Goal: Book appointment/travel/reservation

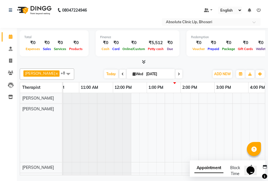
scroll to position [0, 120]
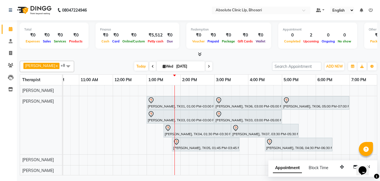
click at [164, 64] on span "[DATE]" at bounding box center [181, 66] width 48 height 10
click at [161, 69] on span "[DATE]" at bounding box center [181, 66] width 48 height 10
click at [164, 65] on span "Wed" at bounding box center [167, 66] width 13 height 4
select select "9"
select select "2025"
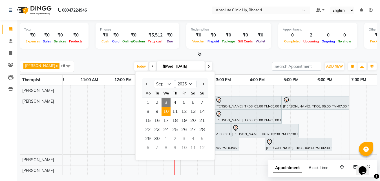
click at [170, 109] on span "10" at bounding box center [166, 111] width 9 height 9
type input "[DATE]"
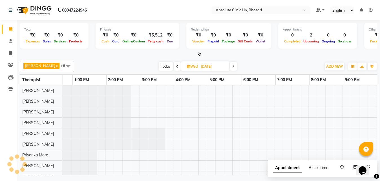
scroll to position [0, 194]
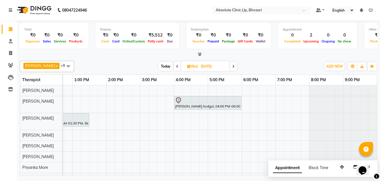
click at [149, 110] on div "[PERSON_NAME] kodgul, 04:00 PM-06:00 PM, Skin Treatment - Medicine Insertion [P…" at bounding box center [123, 139] width 508 height 109
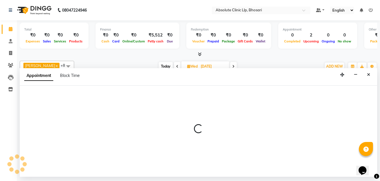
select select "27986"
select select "915"
select select "tentative"
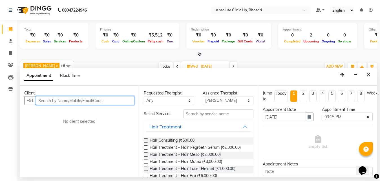
click at [52, 101] on input "text" at bounding box center [85, 100] width 99 height 9
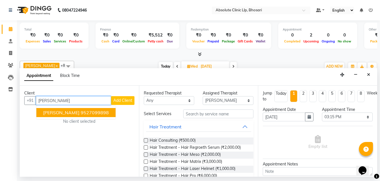
click at [81, 114] on ngb-highlight "9527099898" at bounding box center [95, 113] width 28 height 6
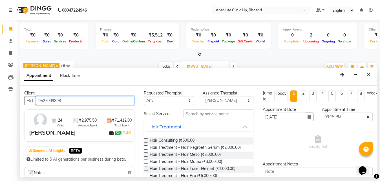
type input "9527099898"
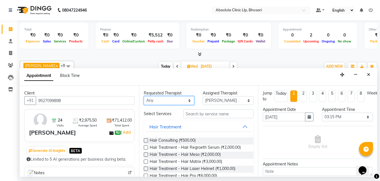
click at [186, 100] on select "Any [PERSON_NAME] [PERSON_NAME] [PERSON_NAME] [PERSON_NAME] [PERSON_NAME] Priya…" at bounding box center [169, 100] width 51 height 9
select select "27986"
click at [144, 96] on select "Any [PERSON_NAME] [PERSON_NAME] [PERSON_NAME] [PERSON_NAME] [PERSON_NAME] Priya…" at bounding box center [169, 100] width 51 height 9
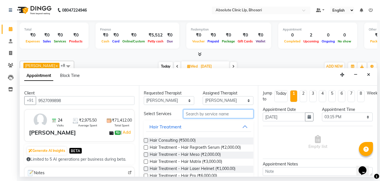
click at [191, 113] on input "text" at bounding box center [218, 113] width 71 height 9
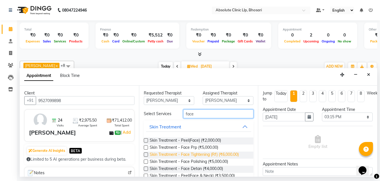
type input "face"
click at [181, 154] on span "Skin Treatment - Face Tightening (Rf) (₹6,000.00)" at bounding box center [194, 154] width 89 height 7
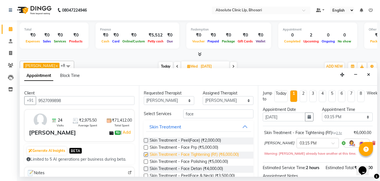
checkbox input "false"
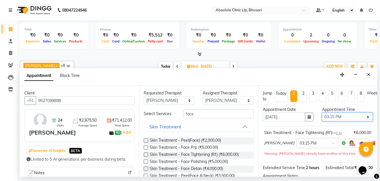
click at [268, 120] on select "Select 08:00 AM 08:15 AM 08:30 AM 08:45 AM 09:00 AM 09:15 AM 09:30 AM 09:45 AM …" at bounding box center [347, 116] width 51 height 9
select select "780"
click at [268, 112] on select "Select 08:00 AM 08:15 AM 08:30 AM 08:45 AM 09:00 AM 09:15 AM 09:30 AM 09:45 AM …" at bounding box center [347, 116] width 51 height 9
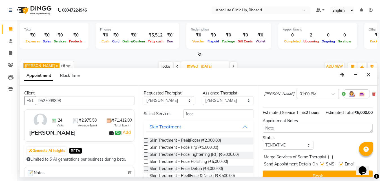
scroll to position [69, 0]
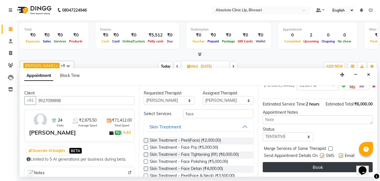
click at [268, 163] on button "Book" at bounding box center [318, 167] width 110 height 10
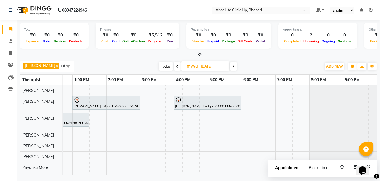
click at [268, 108] on div "[PERSON_NAME], 01:00 PM-03:00 PM, Skin Treatment - Face Tightening (Rf) [PERSON…" at bounding box center [123, 139] width 508 height 109
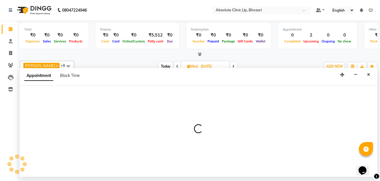
select select "27986"
select select "tentative"
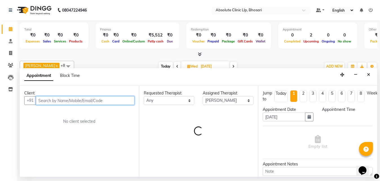
select select "1155"
click at [53, 102] on input "text" at bounding box center [85, 100] width 99 height 9
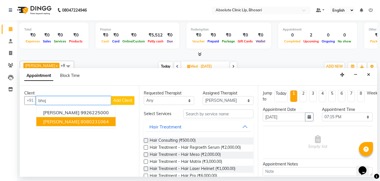
click at [66, 124] on button "[PERSON_NAME] 8080231064" at bounding box center [75, 121] width 79 height 9
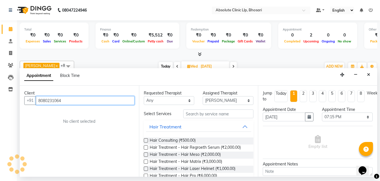
type input "8080231064"
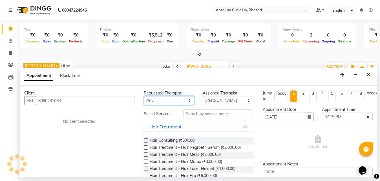
click at [160, 97] on select "Any [PERSON_NAME] [PERSON_NAME] [PERSON_NAME] [PERSON_NAME] [PERSON_NAME] Priya…" at bounding box center [169, 100] width 51 height 9
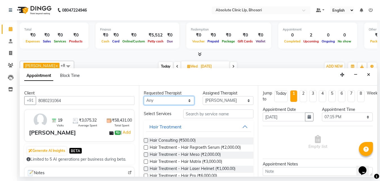
select select "27986"
click at [144, 96] on select "Any [PERSON_NAME] [PERSON_NAME] [PERSON_NAME] [PERSON_NAME] [PERSON_NAME] Priya…" at bounding box center [169, 100] width 51 height 9
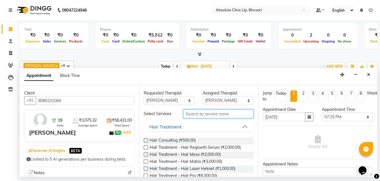
click at [200, 114] on input "text" at bounding box center [218, 113] width 71 height 9
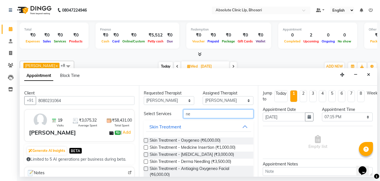
type input "n"
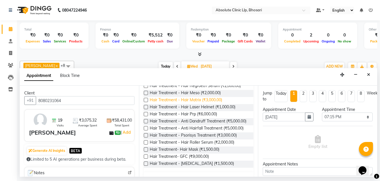
scroll to position [56, 0]
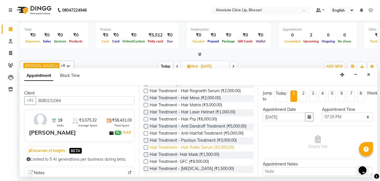
click at [207, 151] on span "Hair Treatment - Hair Roller Serum (₹2,000.00)" at bounding box center [192, 147] width 85 height 7
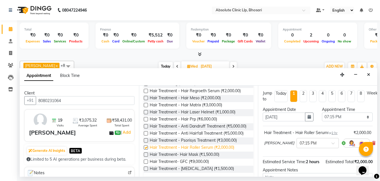
checkbox input "false"
click at [268, 118] on select "Select 08:00 AM 08:15 AM 08:30 AM 08:45 AM 09:00 AM 09:15 AM 09:30 AM 09:45 AM …" at bounding box center [347, 116] width 51 height 9
select select "810"
click at [268, 112] on select "Select 08:00 AM 08:15 AM 08:30 AM 08:45 AM 09:00 AM 09:15 AM 09:30 AM 09:45 AM …" at bounding box center [347, 116] width 51 height 9
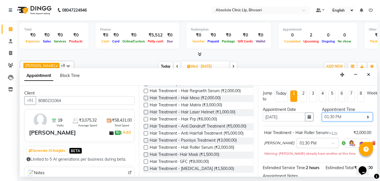
scroll to position [75, 0]
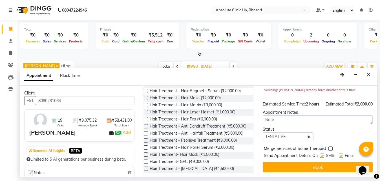
click at [268, 153] on label at bounding box center [322, 155] width 4 height 4
click at [268, 154] on input "checkbox" at bounding box center [322, 156] width 4 height 4
checkbox input "false"
click at [268, 153] on label at bounding box center [341, 155] width 4 height 4
click at [268, 154] on input "checkbox" at bounding box center [341, 156] width 4 height 4
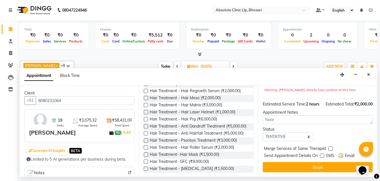
checkbox input "false"
click at [268, 162] on button "Book" at bounding box center [318, 167] width 110 height 10
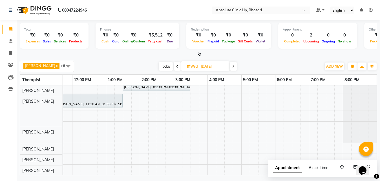
scroll to position [37, 0]
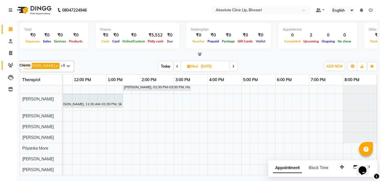
click at [8, 65] on span at bounding box center [11, 65] width 10 height 6
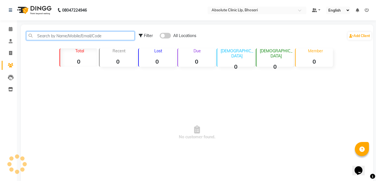
click at [54, 36] on input "text" at bounding box center [80, 35] width 108 height 9
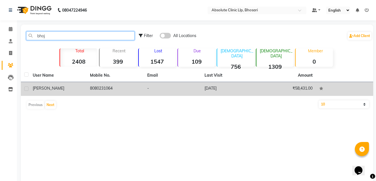
type input "bhoj"
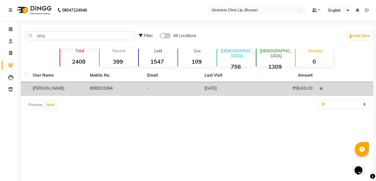
click at [94, 84] on td "8080231064" at bounding box center [115, 89] width 57 height 14
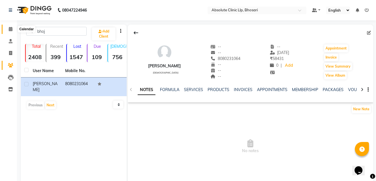
click at [10, 30] on icon at bounding box center [11, 29] width 4 height 4
